Goal: Task Accomplishment & Management: Manage account settings

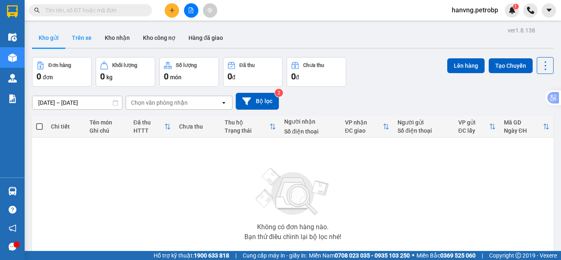
click at [90, 31] on button "Trên xe" at bounding box center [81, 38] width 33 height 20
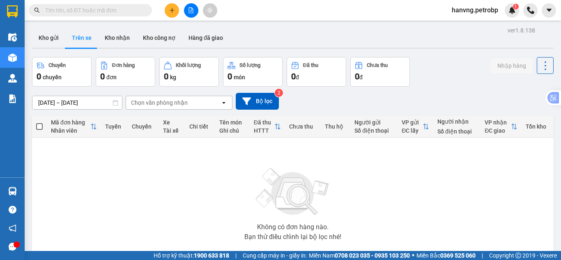
click at [68, 101] on input "[DATE] – [DATE]" at bounding box center [77, 102] width 90 height 13
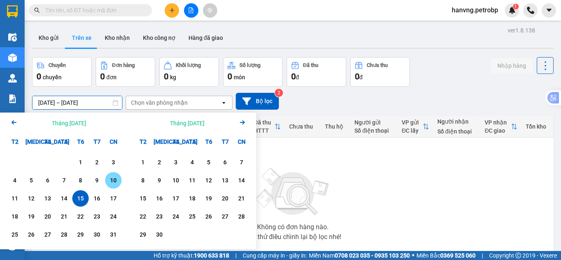
click at [115, 178] on div "10" at bounding box center [114, 180] width 12 height 10
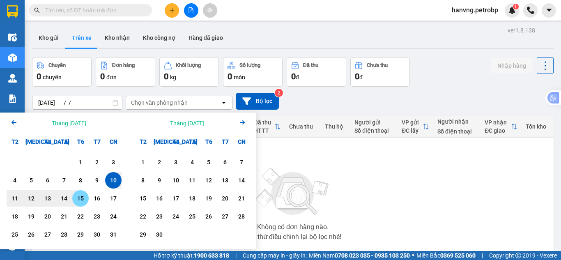
drag, startPoint x: 81, startPoint y: 198, endPoint x: 90, endPoint y: 192, distance: 10.8
click at [81, 198] on div "15" at bounding box center [81, 198] width 12 height 10
type input "[DATE] – [DATE]"
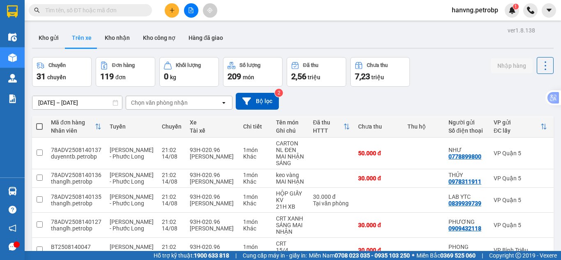
click at [164, 99] on div "Chọn văn phòng nhận" at bounding box center [159, 103] width 57 height 8
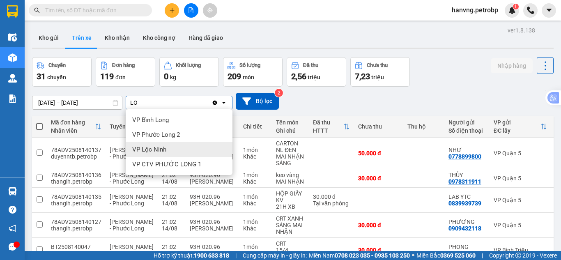
type input "LO"
click at [175, 153] on div "VP Lộc Ninh" at bounding box center [179, 149] width 107 height 15
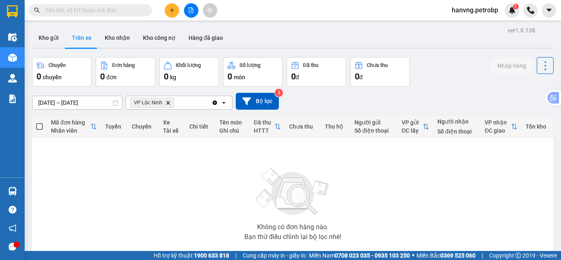
click at [496, 12] on span "hanvng.petrobp" at bounding box center [475, 10] width 60 height 10
click at [477, 28] on span "Đăng xuất" at bounding box center [478, 25] width 43 height 9
